Goal: Task Accomplishment & Management: Use online tool/utility

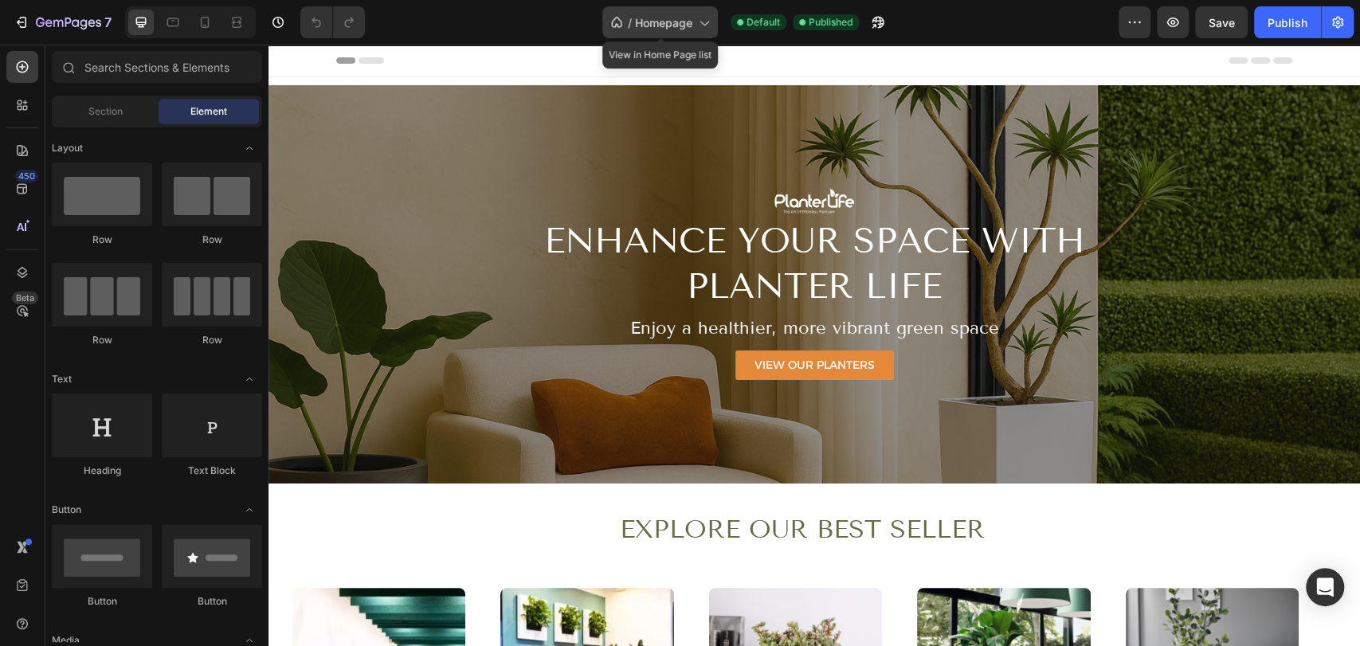
click at [688, 29] on span "Homepage" at bounding box center [663, 22] width 57 height 17
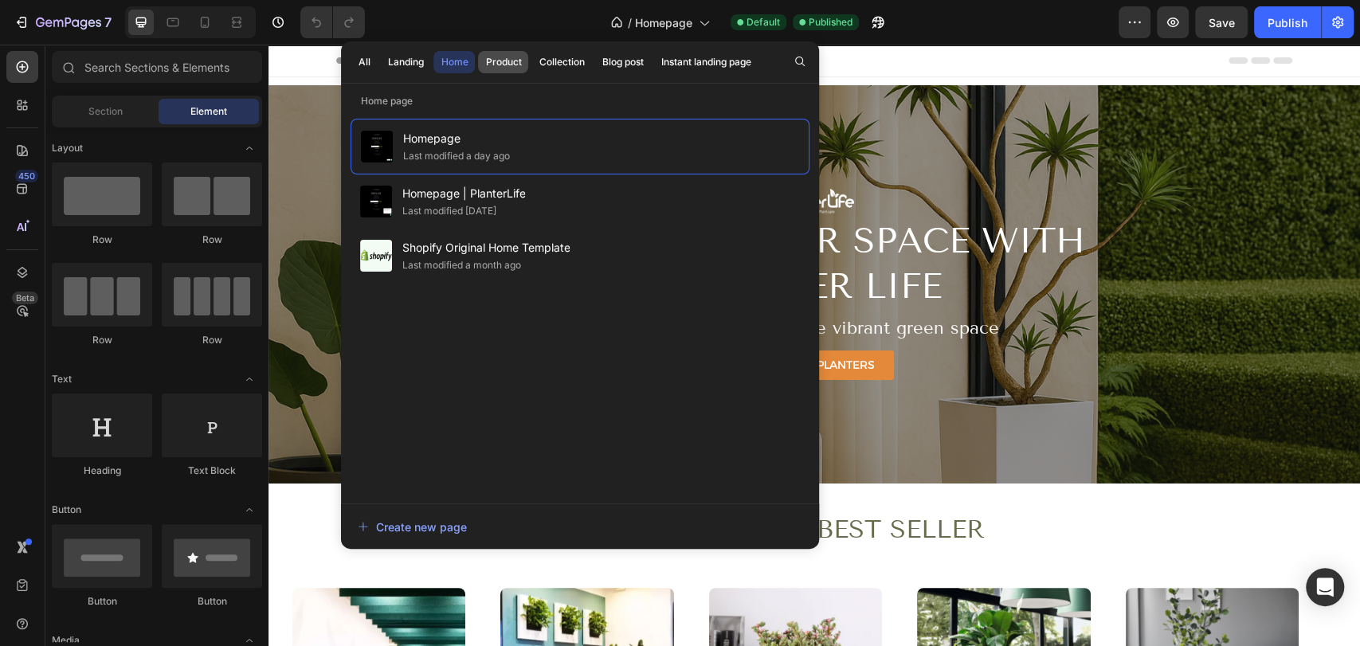
click at [504, 68] on div "Product" at bounding box center [503, 62] width 36 height 14
click at [564, 66] on div "Collection" at bounding box center [561, 62] width 45 height 14
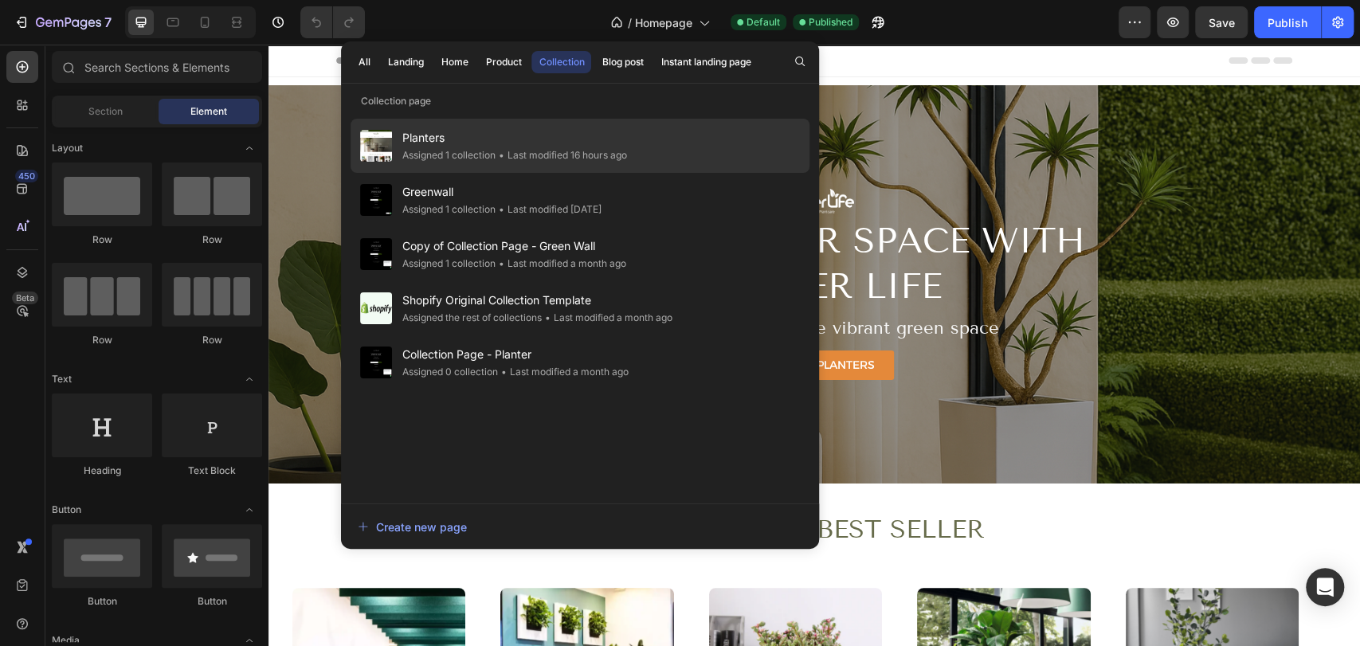
click at [500, 140] on span "Planters" at bounding box center [514, 137] width 225 height 19
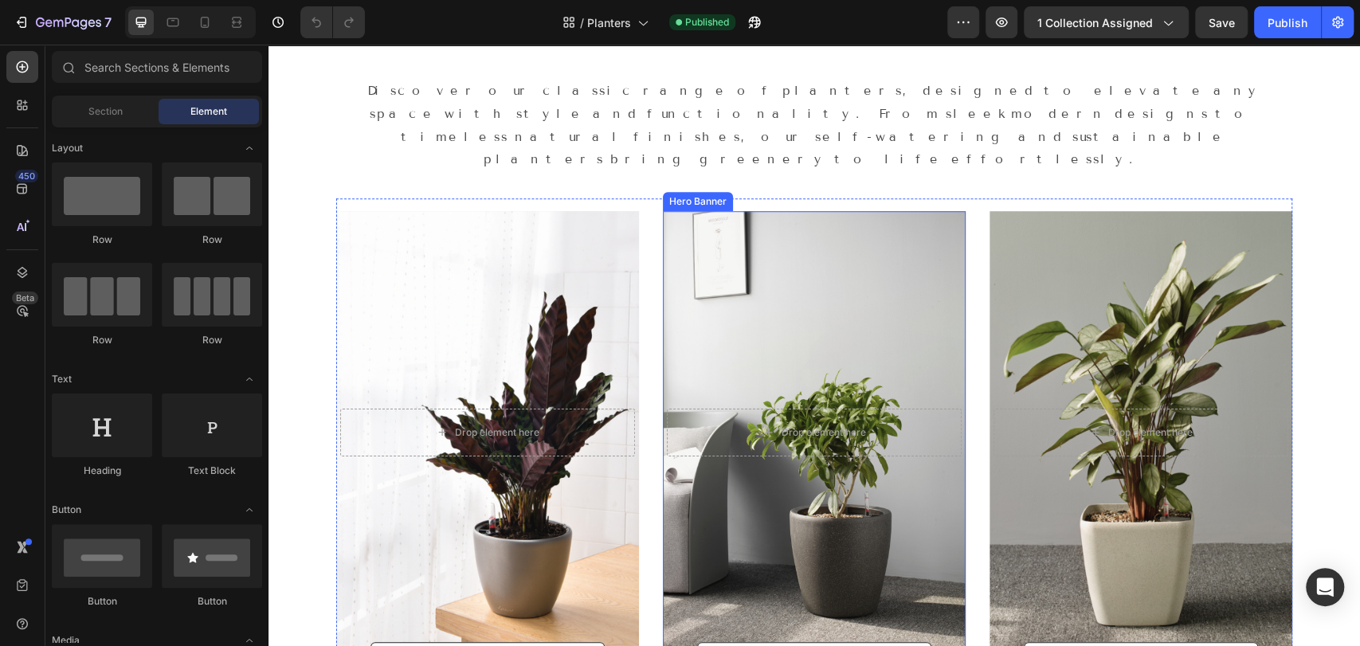
scroll to position [798, 0]
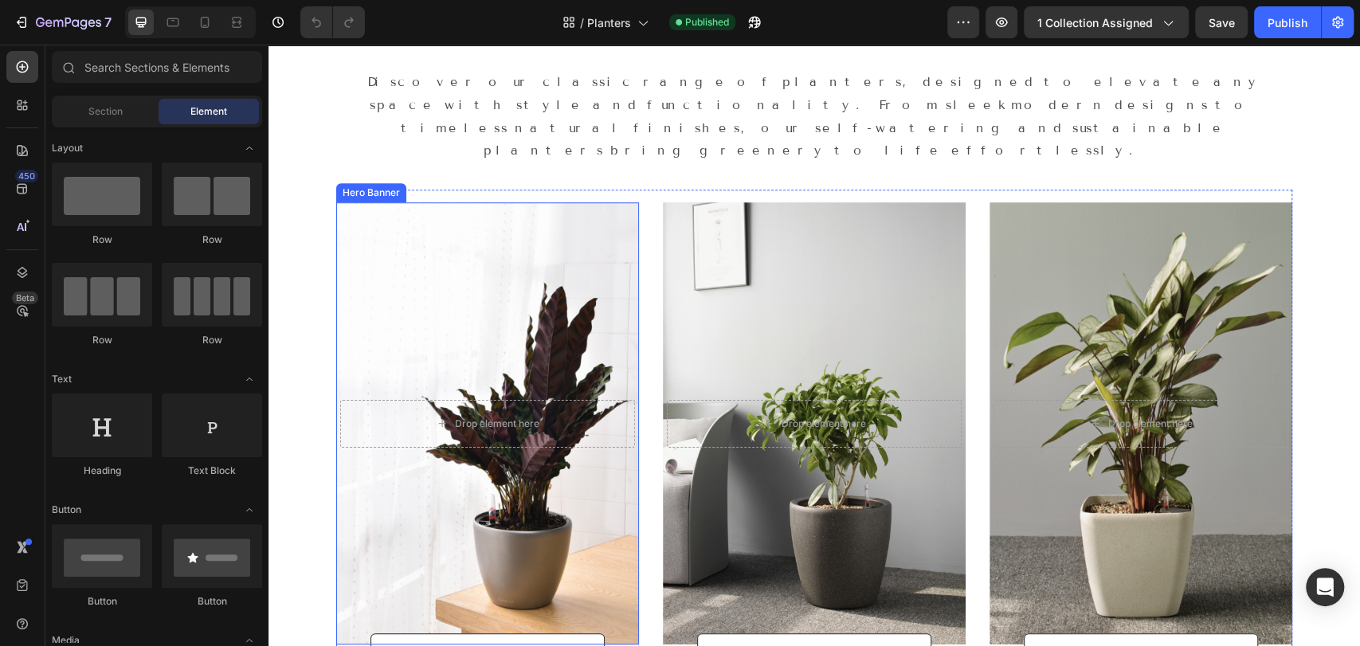
click at [505, 464] on div "Overlay" at bounding box center [487, 423] width 303 height 442
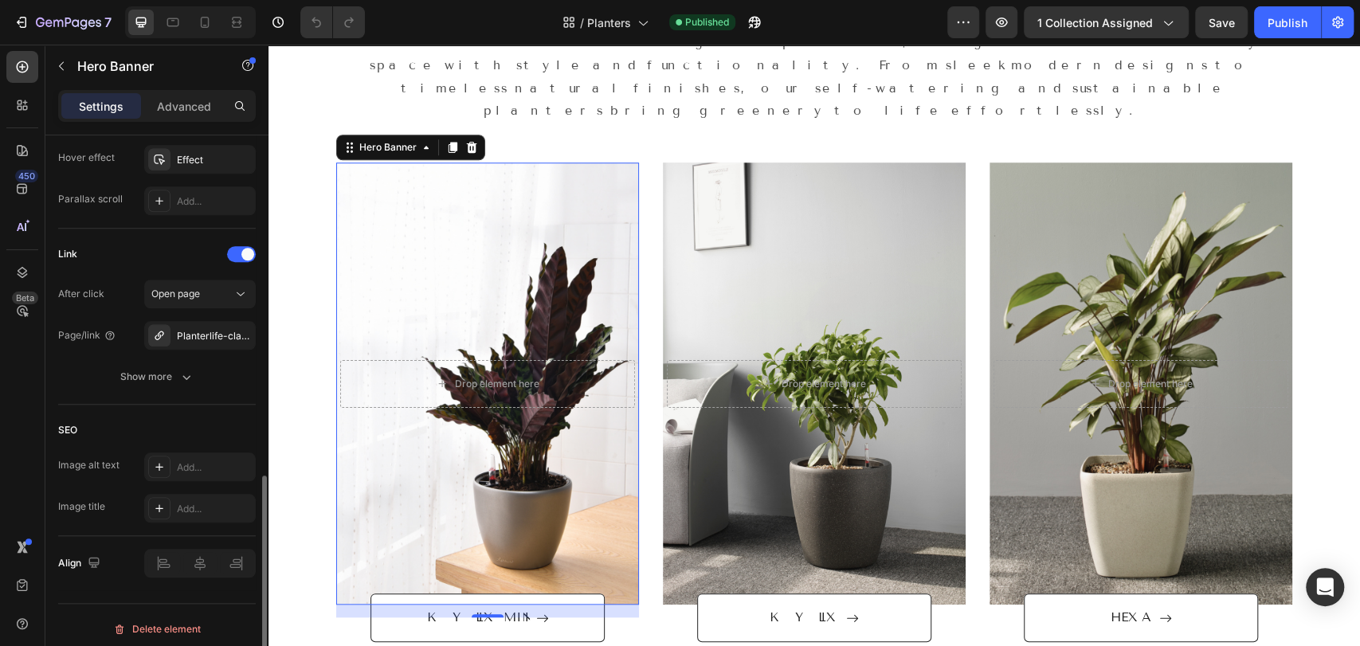
scroll to position [886, 0]
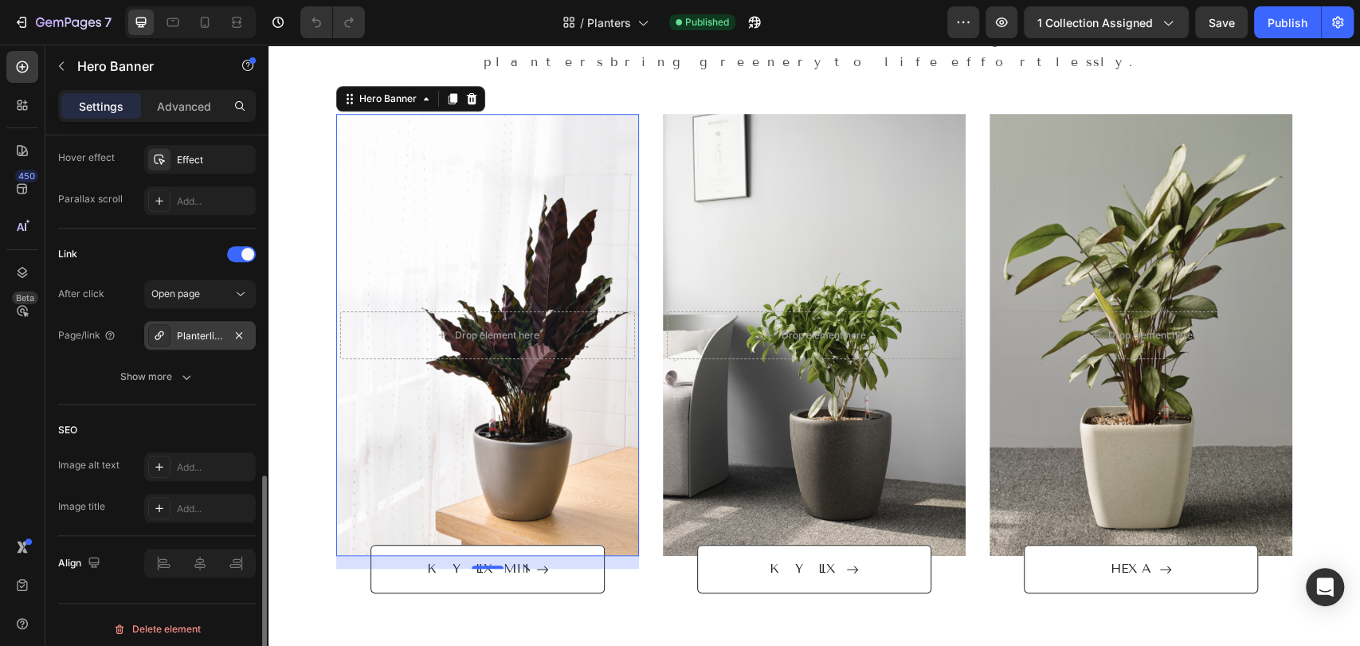
click at [200, 334] on div "Planterlife-classic" at bounding box center [200, 336] width 46 height 14
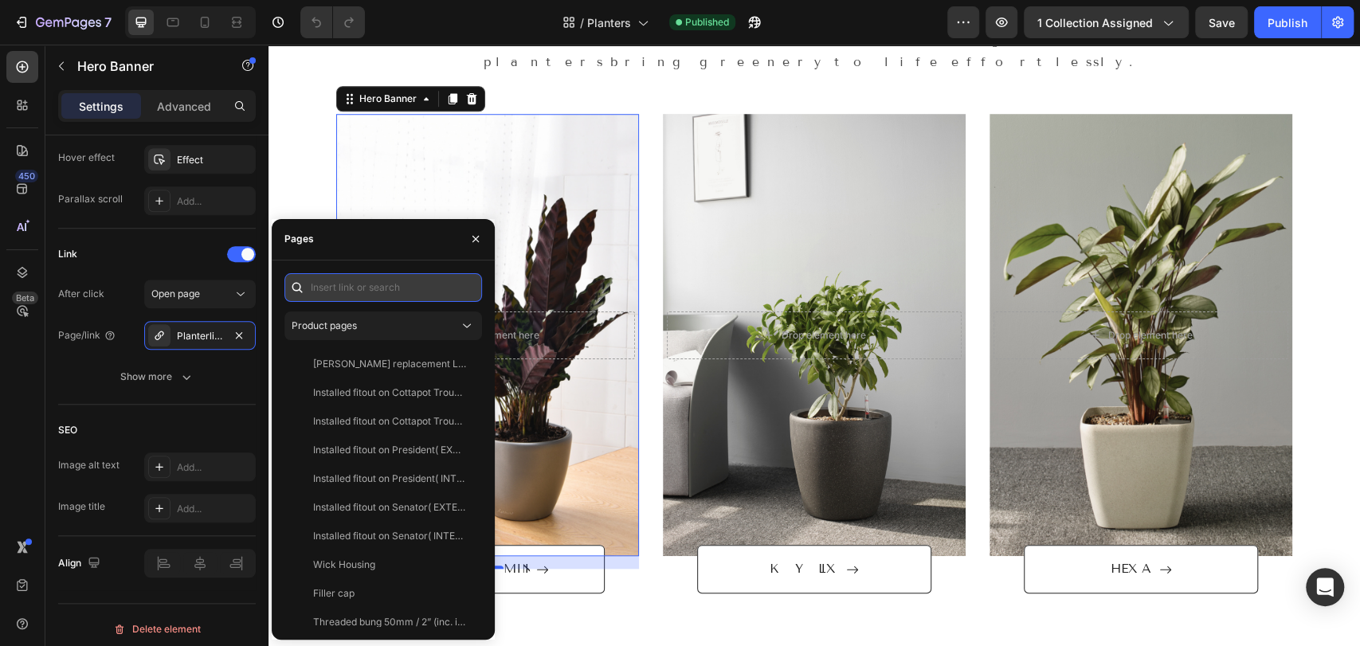
click at [375, 289] on input "text" at bounding box center [384, 287] width 198 height 29
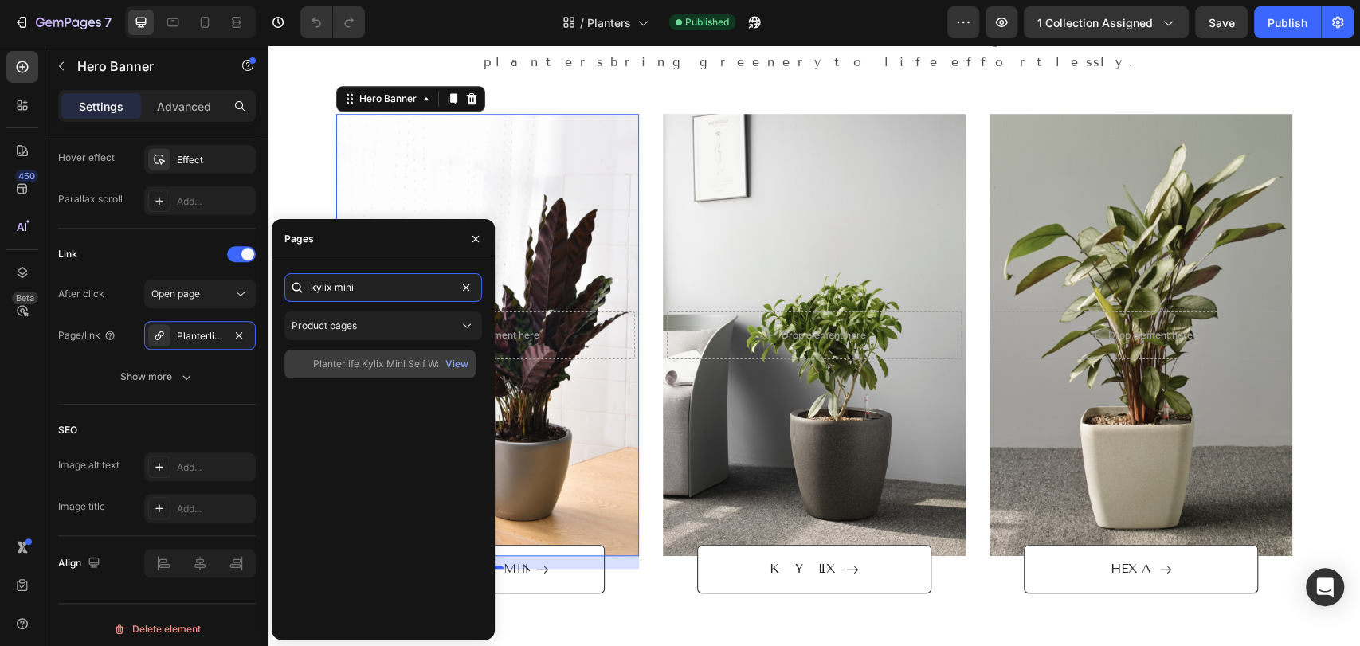
type input "kylix mini"
click at [382, 352] on div "Planterlife Kylix Mini Self Watering Planter View" at bounding box center [380, 364] width 191 height 29
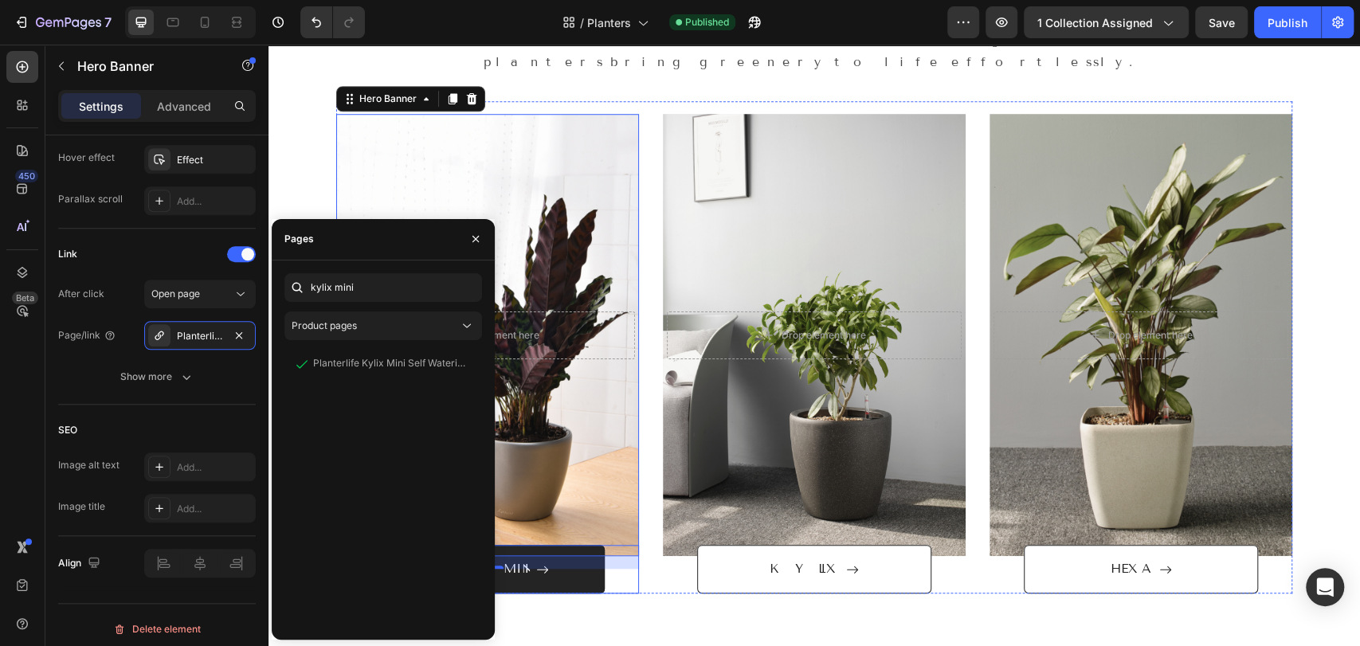
click at [539, 545] on link "KYLIX MINI" at bounding box center [488, 569] width 234 height 49
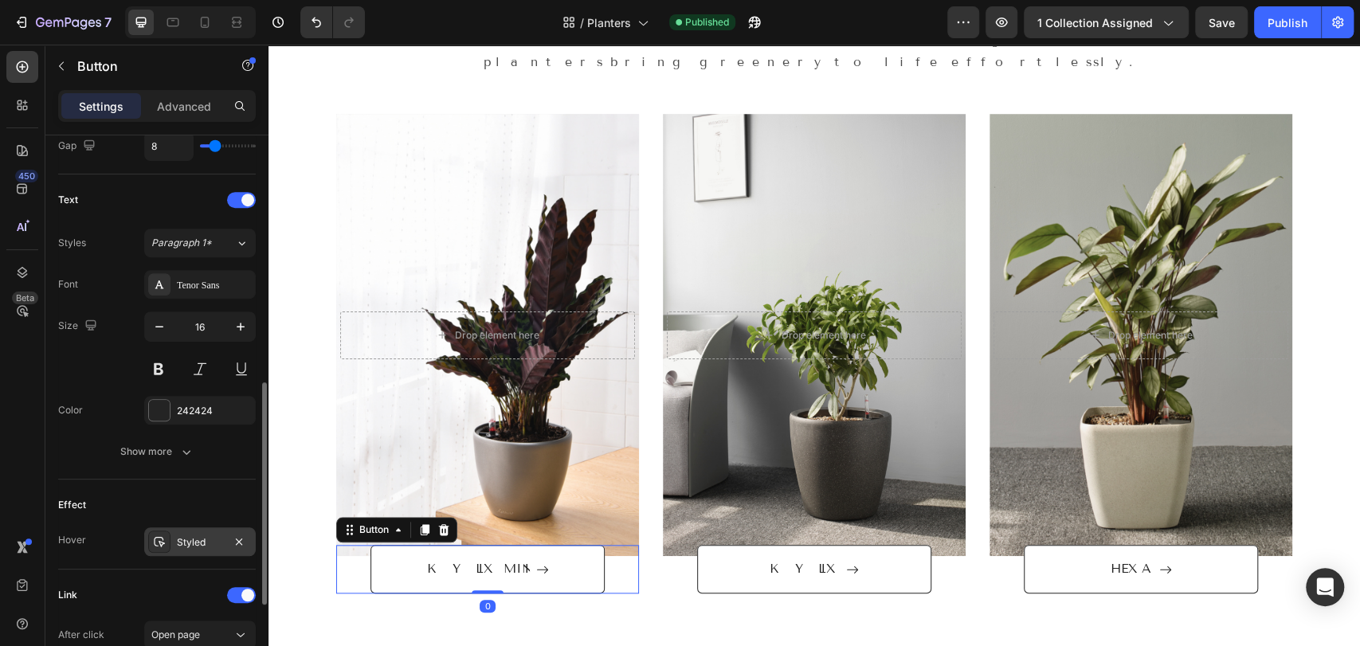
scroll to position [835, 0]
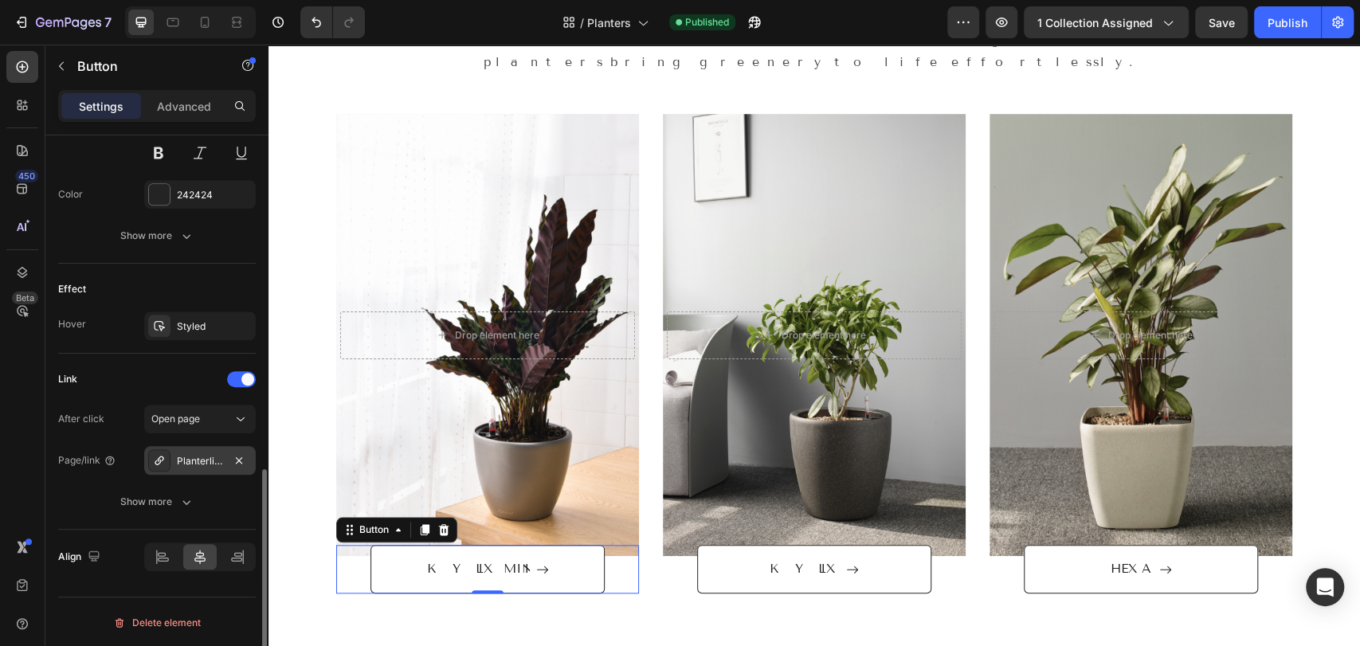
click at [200, 462] on div "Planterlife-tiny-classic" at bounding box center [200, 461] width 46 height 14
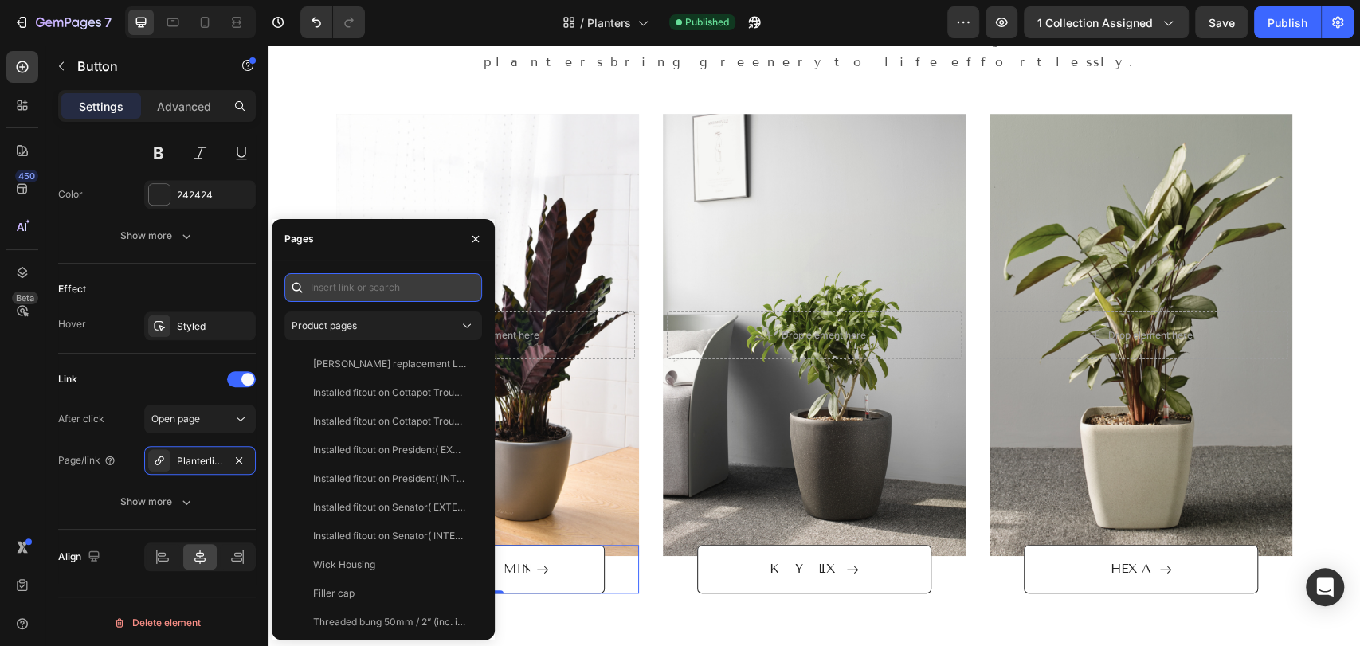
click at [325, 300] on input "text" at bounding box center [384, 287] width 198 height 29
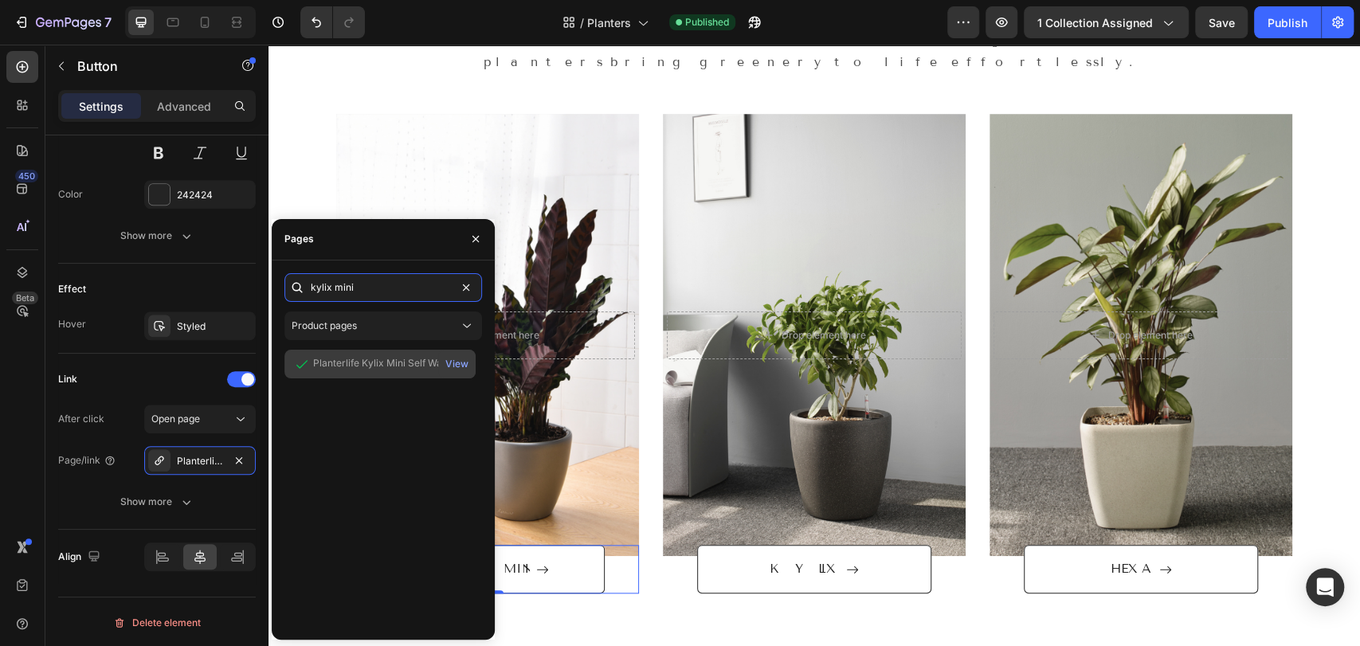
type input "kylix mini"
click at [400, 371] on div "Planterlife Kylix Mini Self Watering Planter" at bounding box center [389, 364] width 153 height 16
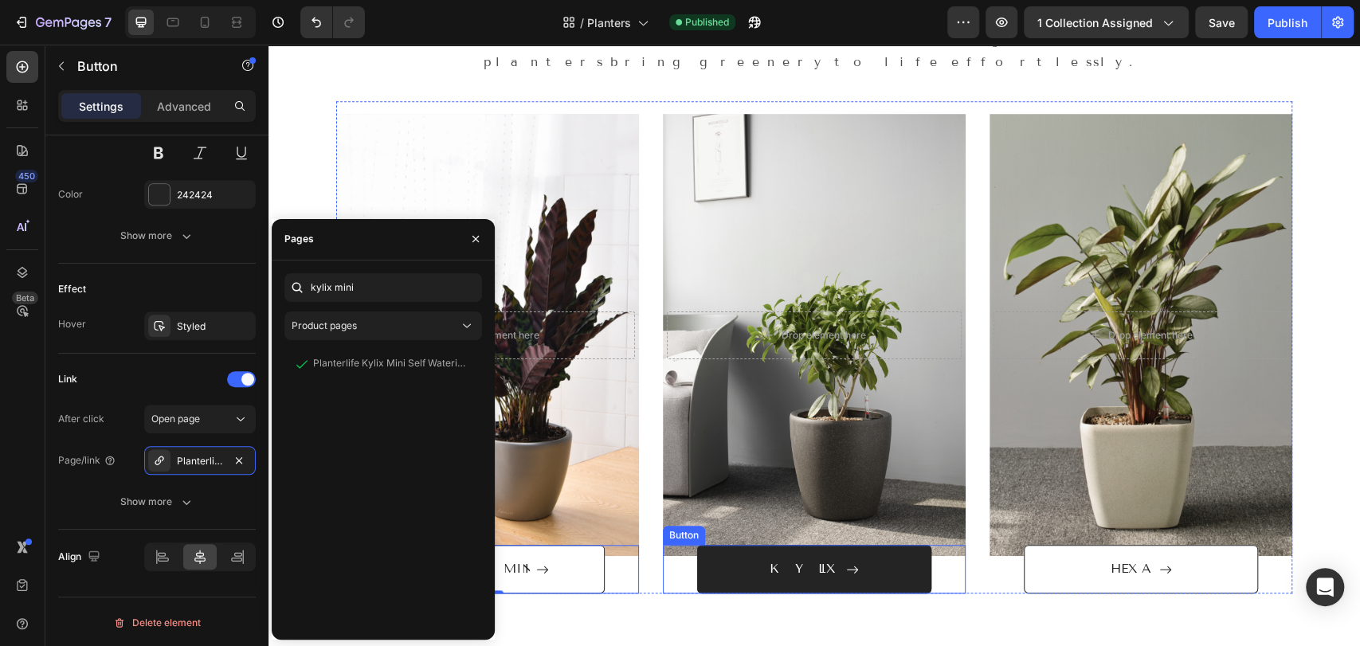
click at [766, 545] on link "KYLIX" at bounding box center [814, 569] width 234 height 49
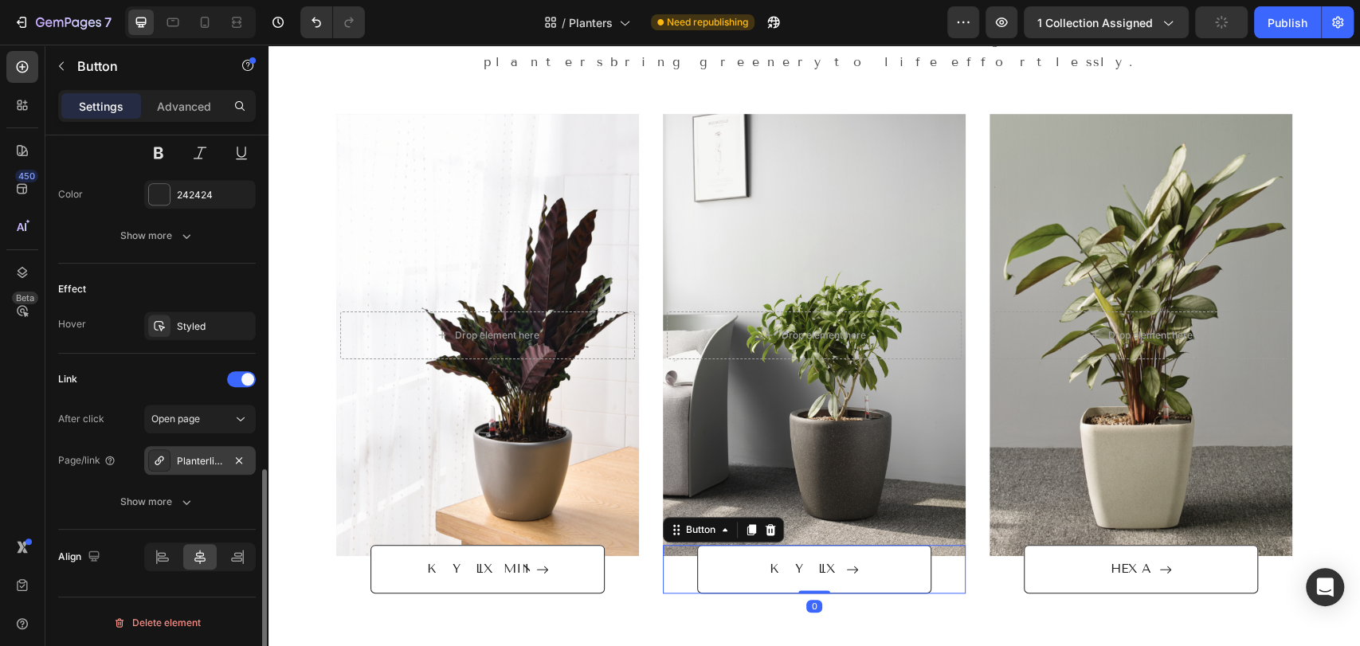
click at [195, 467] on div "Planterlife-classic" at bounding box center [200, 460] width 112 height 29
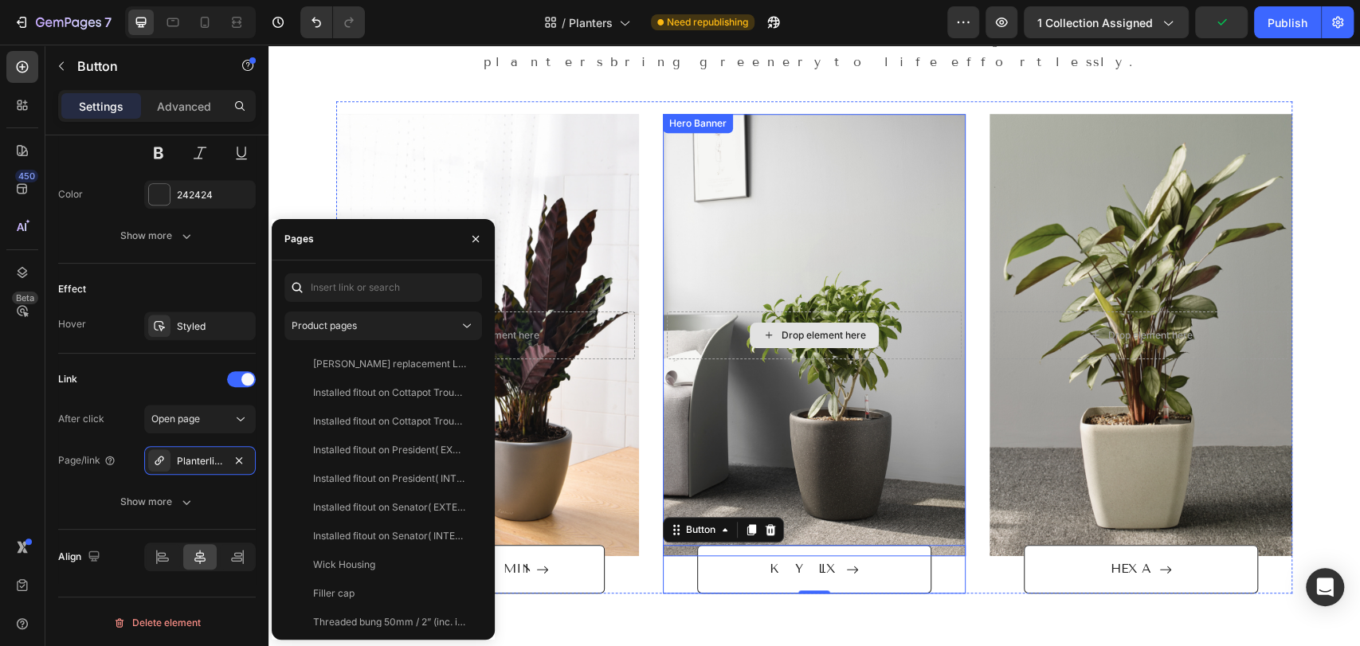
click at [800, 197] on div "Overlay" at bounding box center [814, 335] width 303 height 442
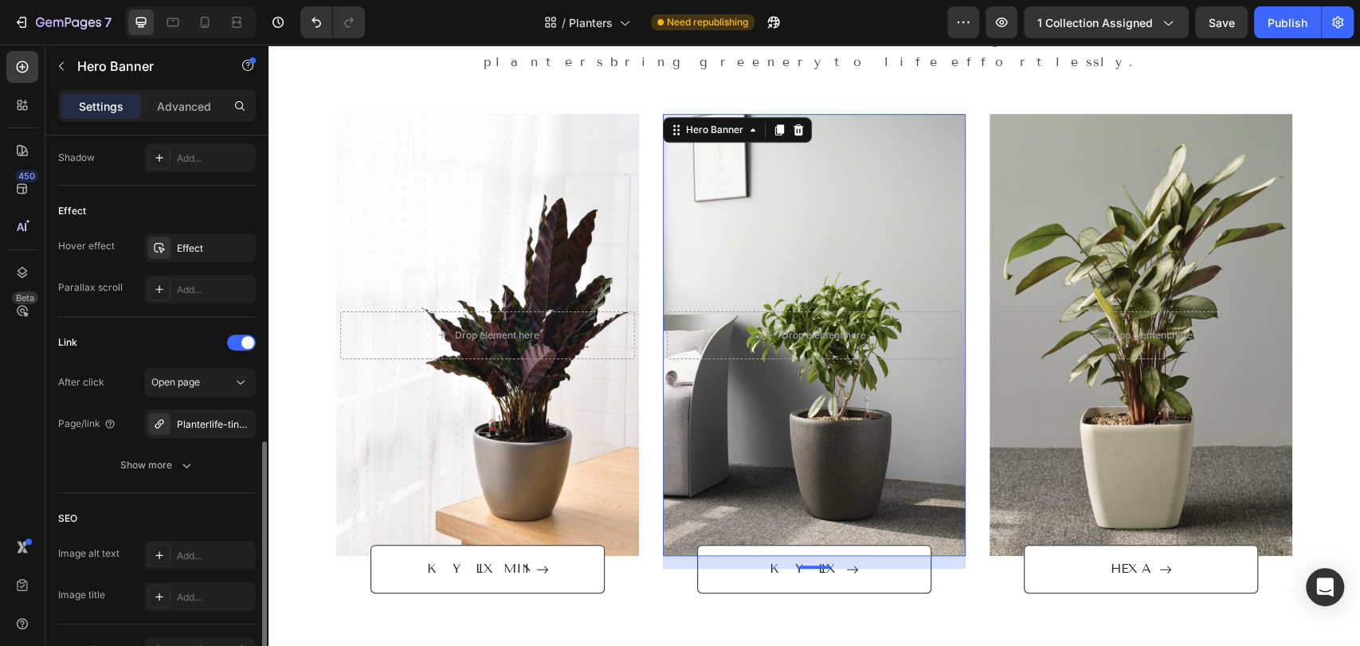
scroll to position [893, 0]
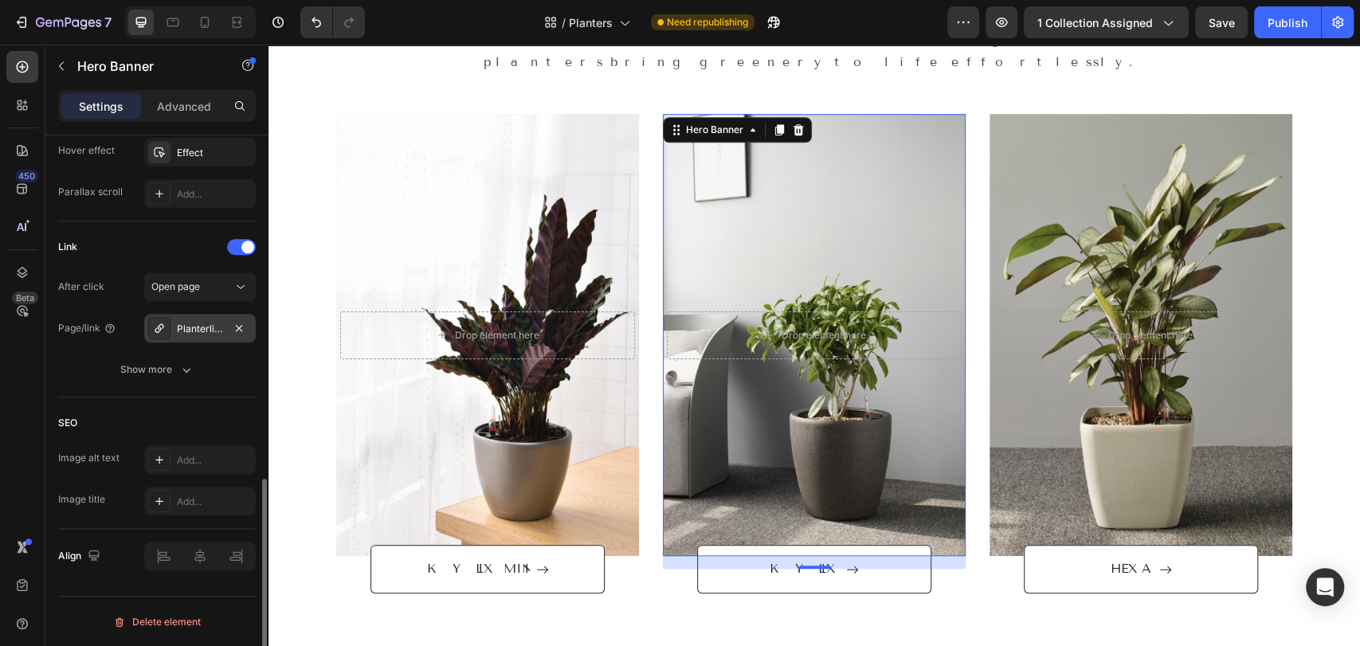
click at [217, 331] on div "Planterlife-tiny-classic" at bounding box center [200, 329] width 46 height 14
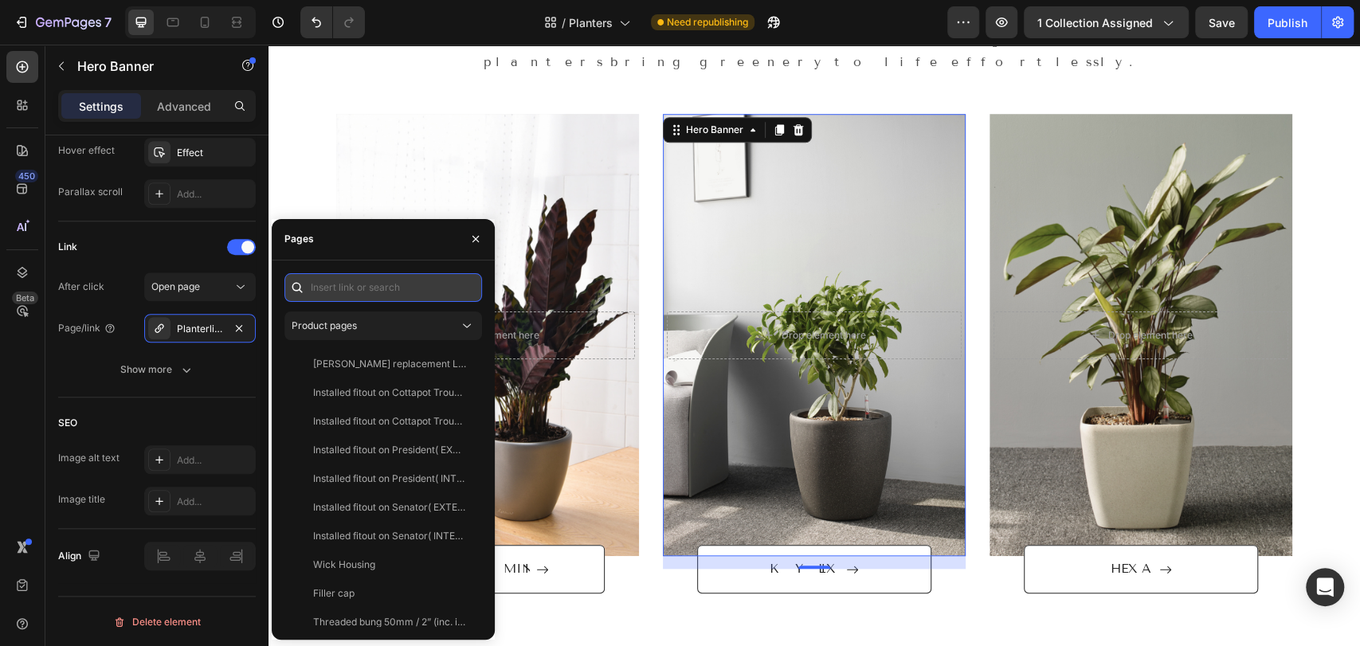
click at [341, 281] on input "text" at bounding box center [384, 287] width 198 height 29
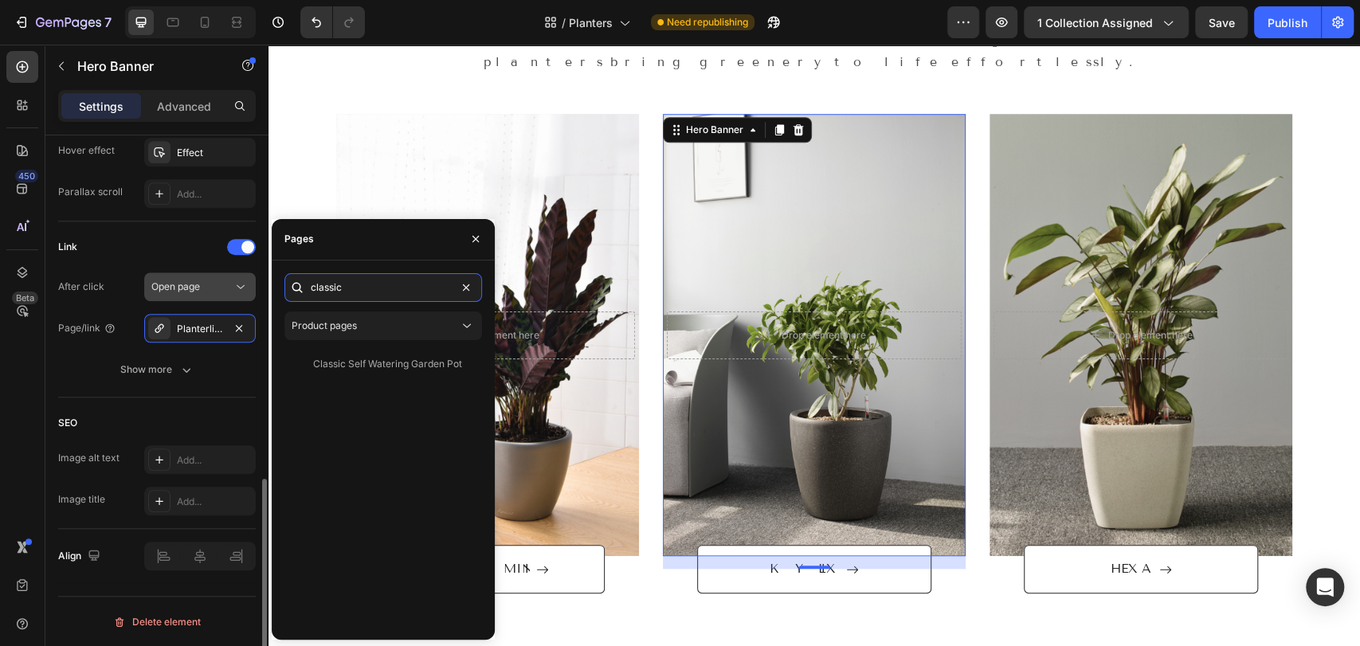
drag, startPoint x: 392, startPoint y: 276, endPoint x: 201, endPoint y: 289, distance: 191.7
click at [201, 289] on div "450 Beta Sections(18) Elements(88) Section Element Hero Section Product Detail …" at bounding box center [134, 346] width 269 height 602
type input "kylix"
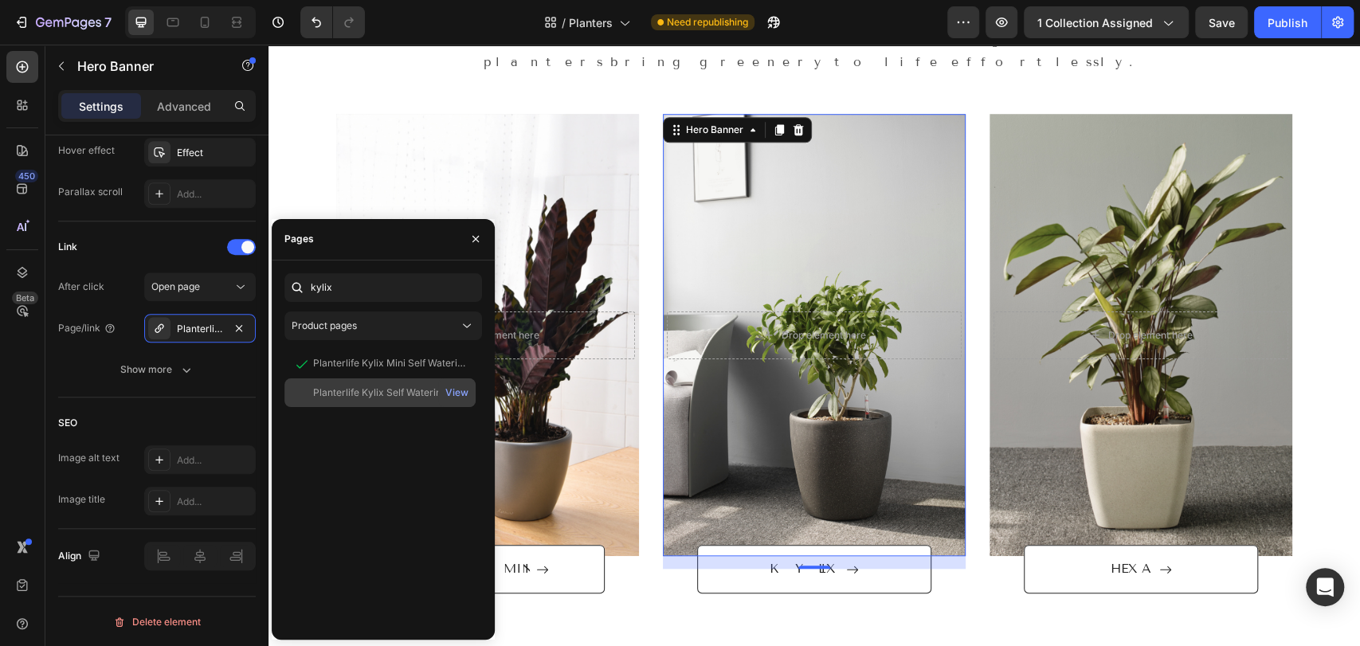
click at [326, 397] on div "Planterlife Kylix Self Watering Planter" at bounding box center [389, 393] width 153 height 14
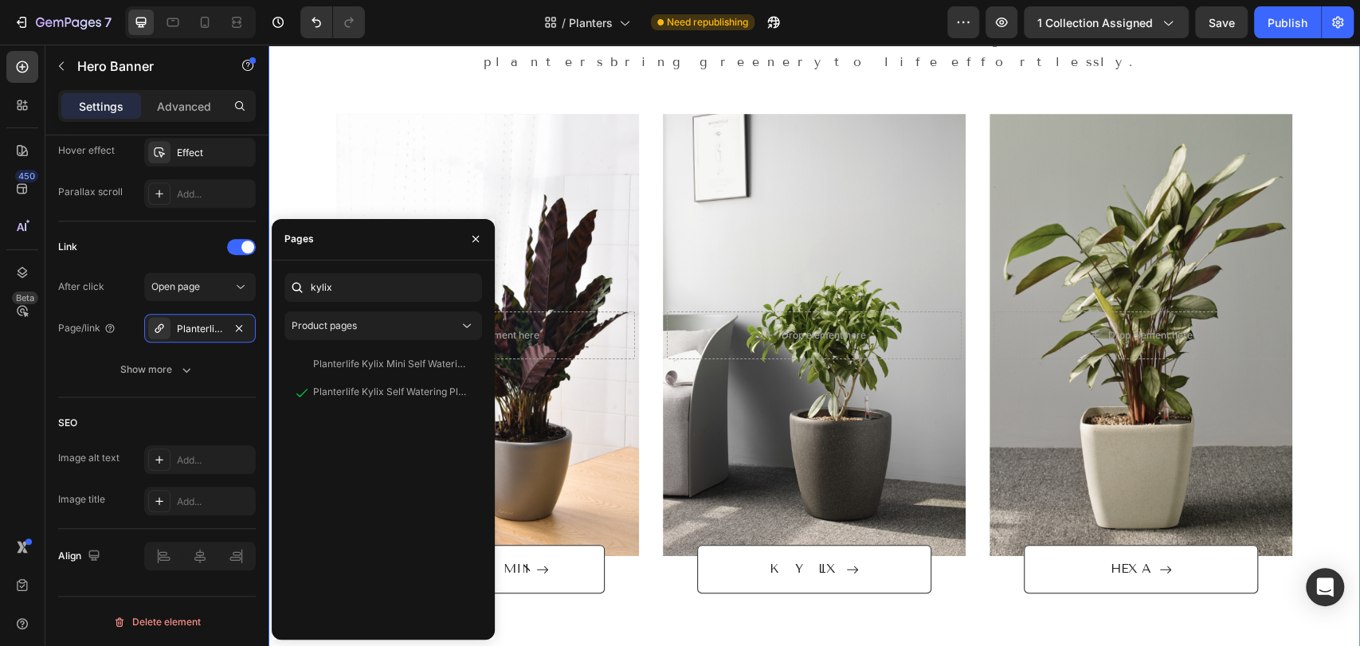
scroll to position [0, 0]
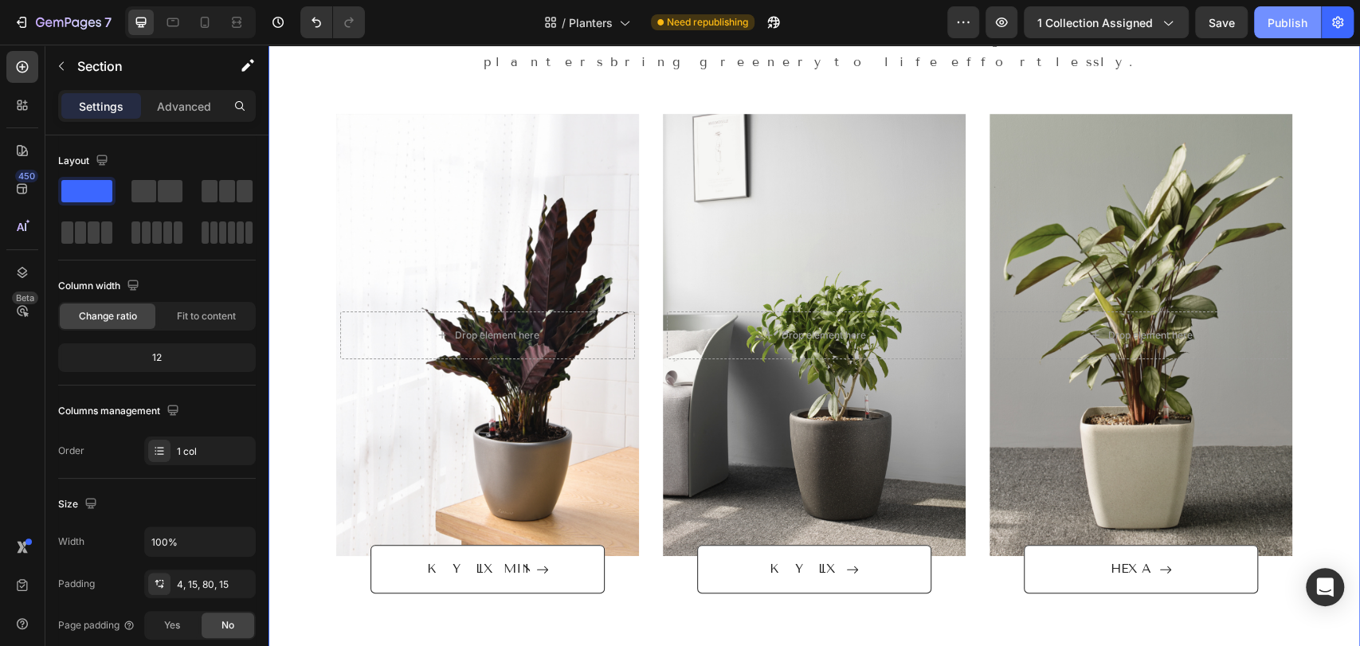
click at [1285, 18] on div "Publish" at bounding box center [1288, 22] width 40 height 17
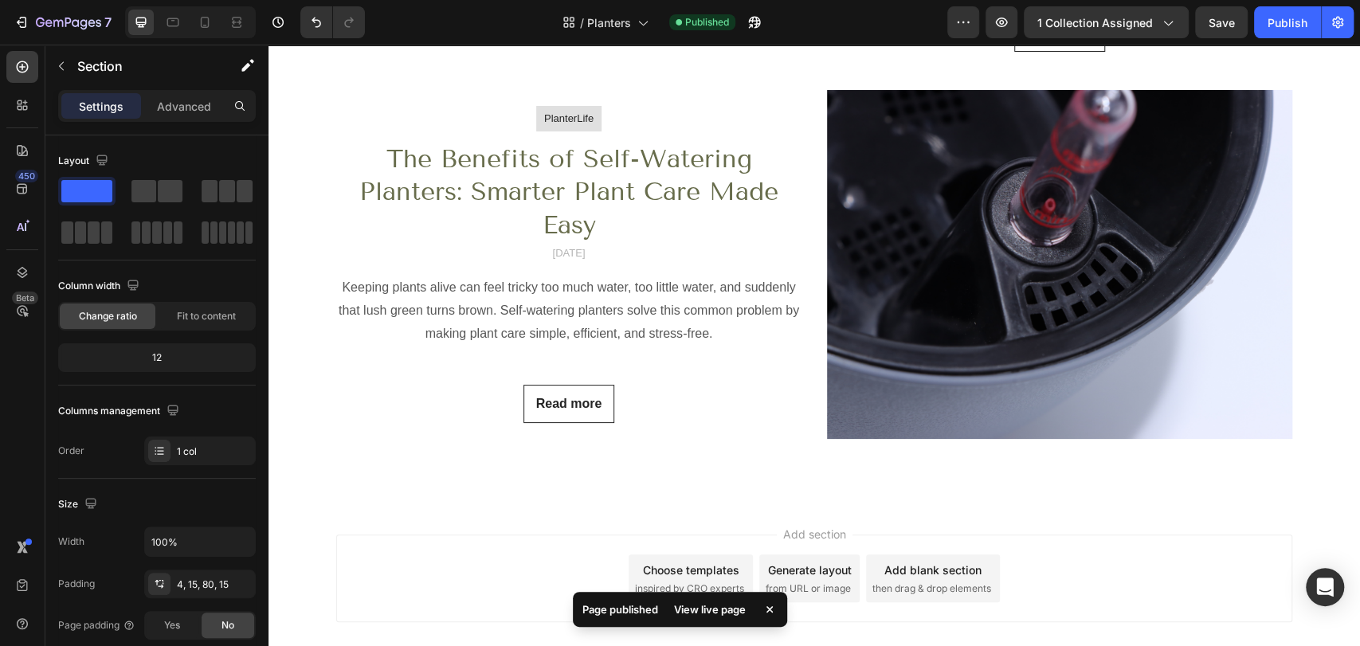
scroll to position [5571, 0]
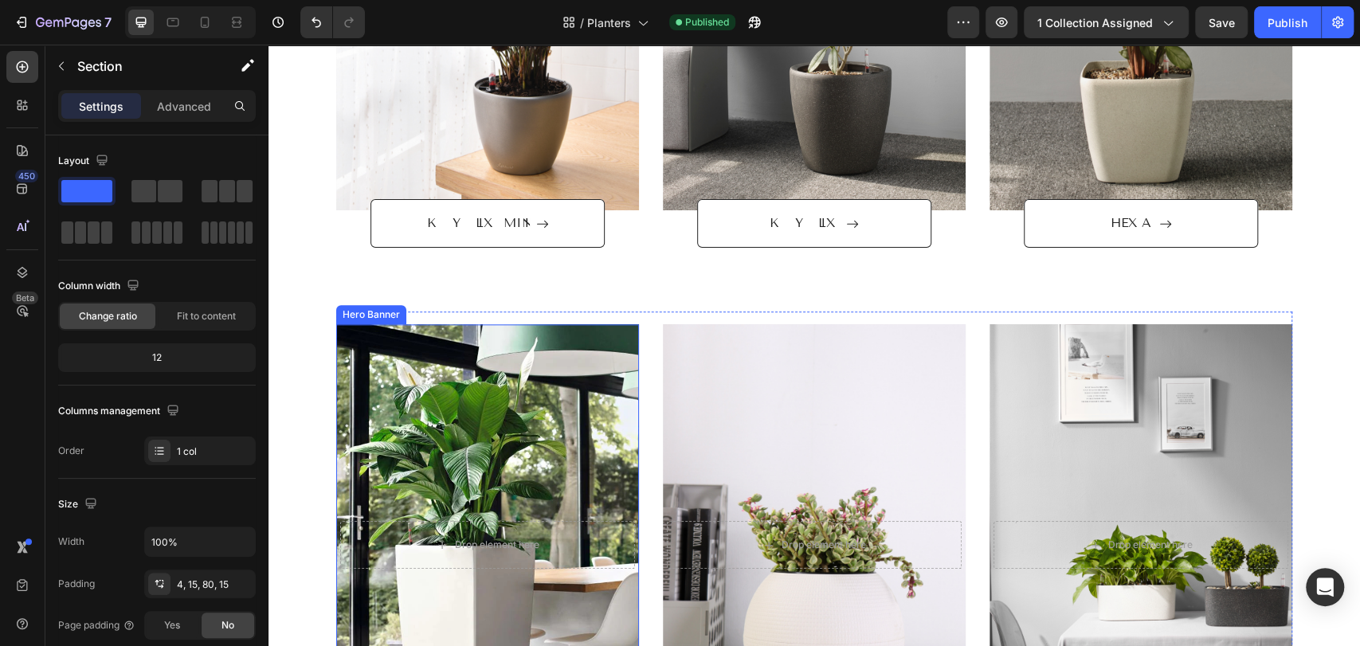
click at [473, 444] on div "Overlay" at bounding box center [487, 545] width 303 height 442
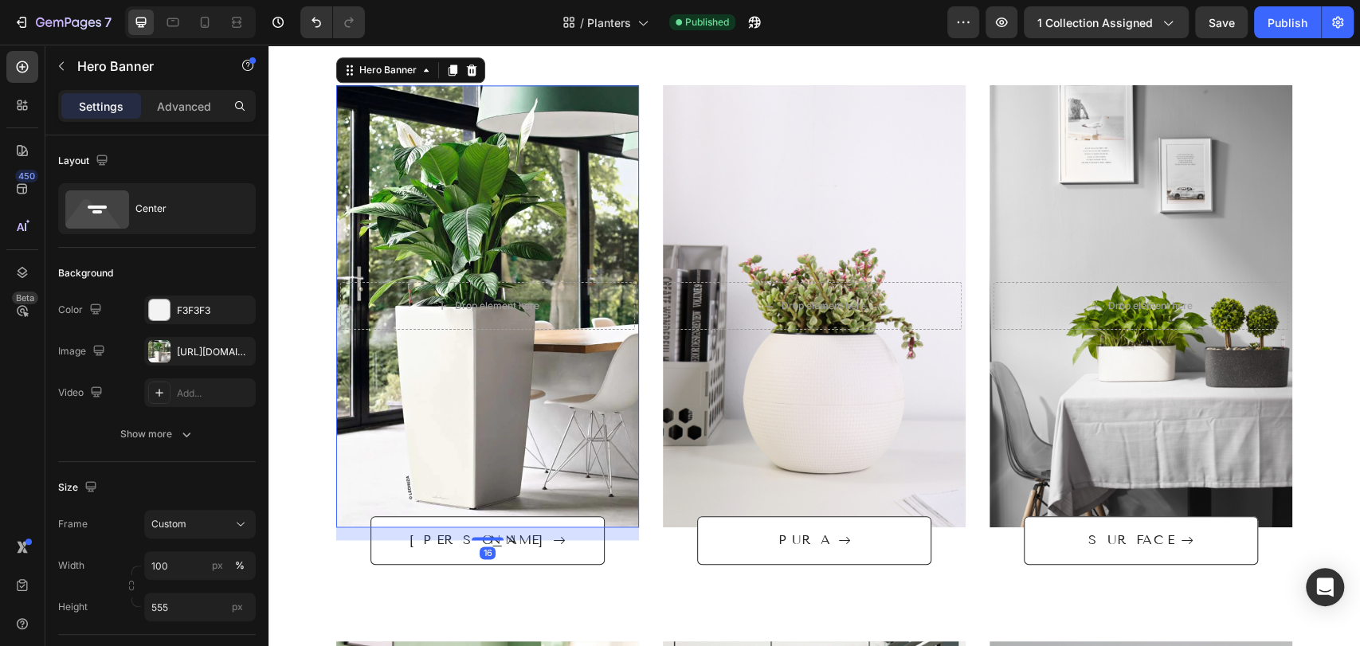
scroll to position [1498, 0]
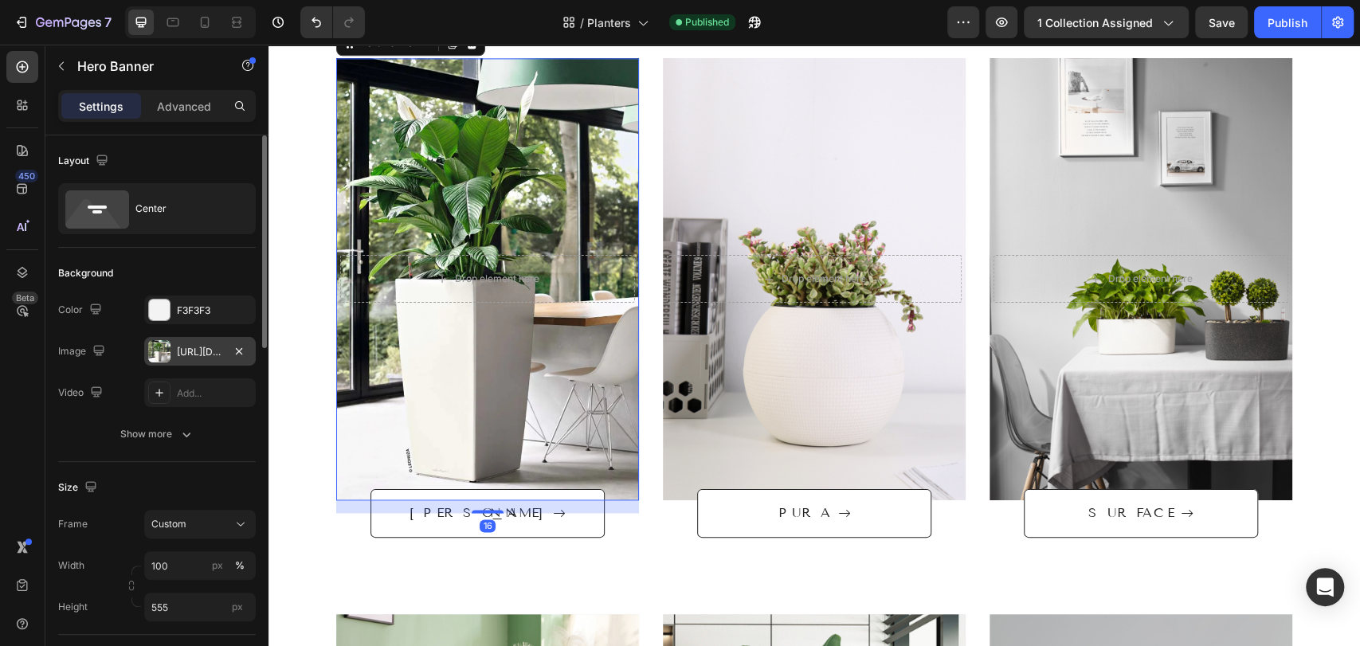
click at [198, 356] on div "https://cdn.shopify.com/s/files/1/0701/0104/1367/files/gempages_573140506746291…" at bounding box center [200, 352] width 46 height 14
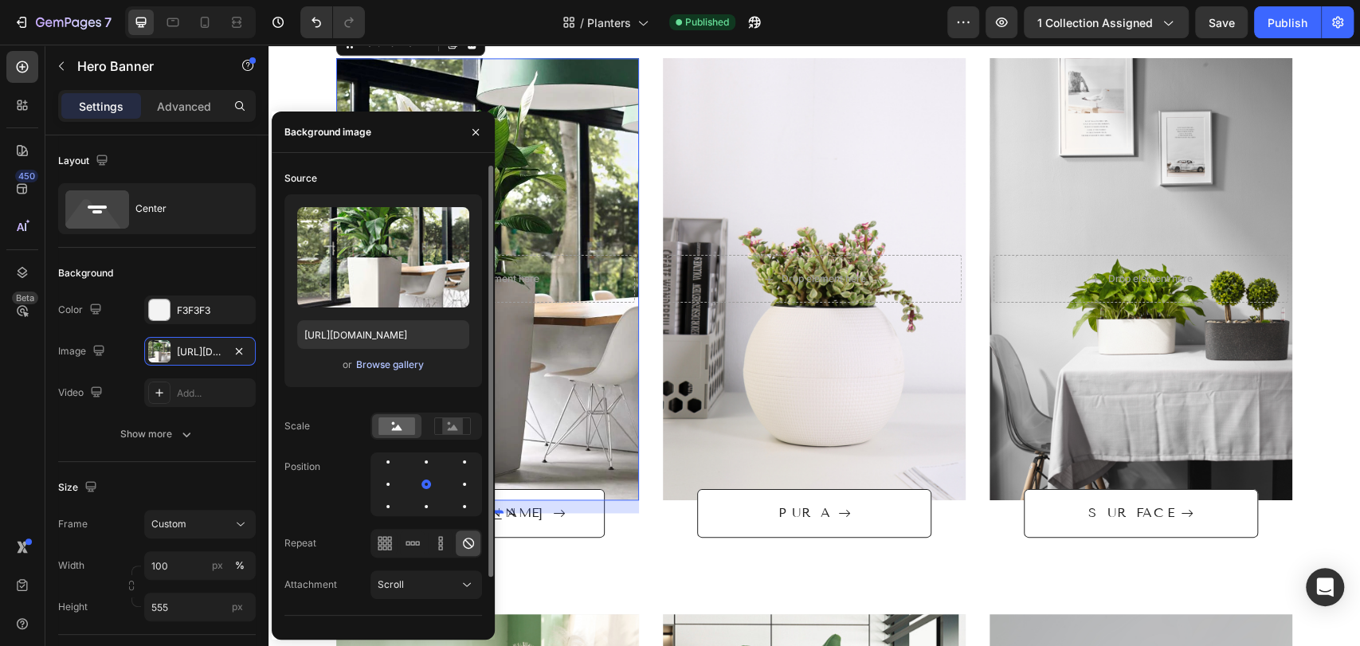
click at [395, 368] on div "Browse gallery" at bounding box center [390, 365] width 68 height 14
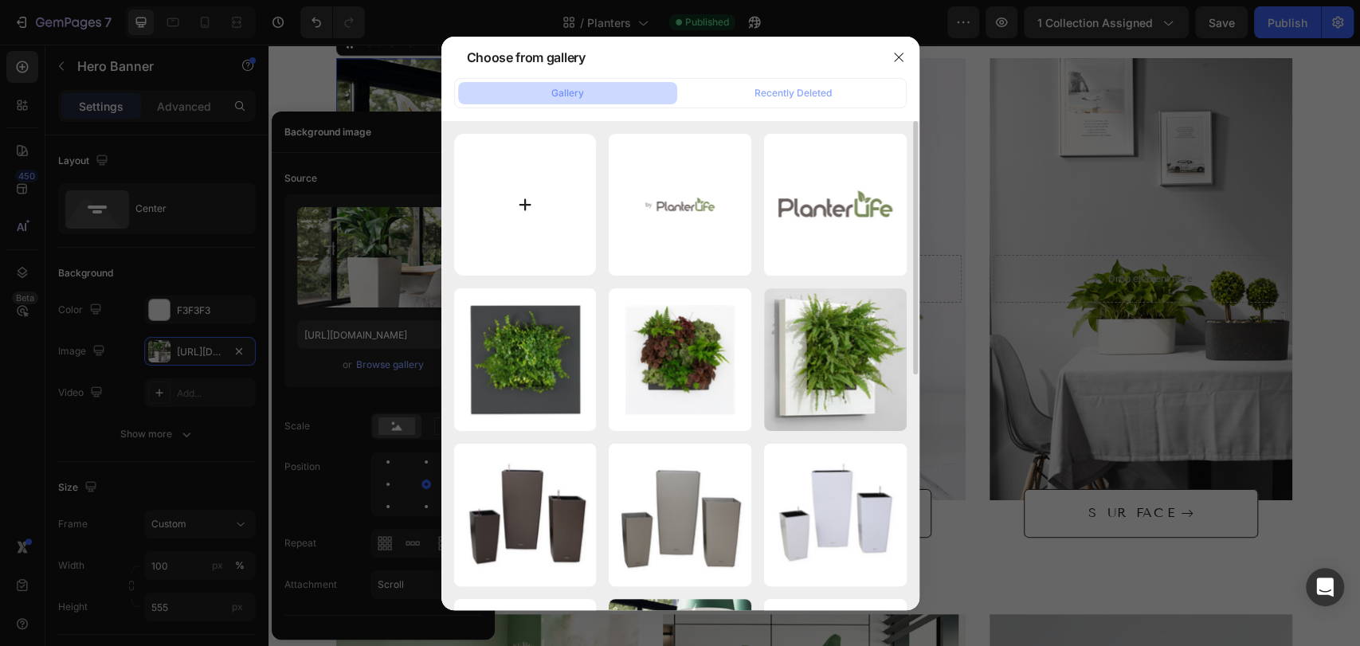
click at [559, 193] on input "file" at bounding box center [525, 205] width 143 height 143
click at [899, 58] on icon "button" at bounding box center [899, 57] width 13 height 13
